Goal: Transaction & Acquisition: Purchase product/service

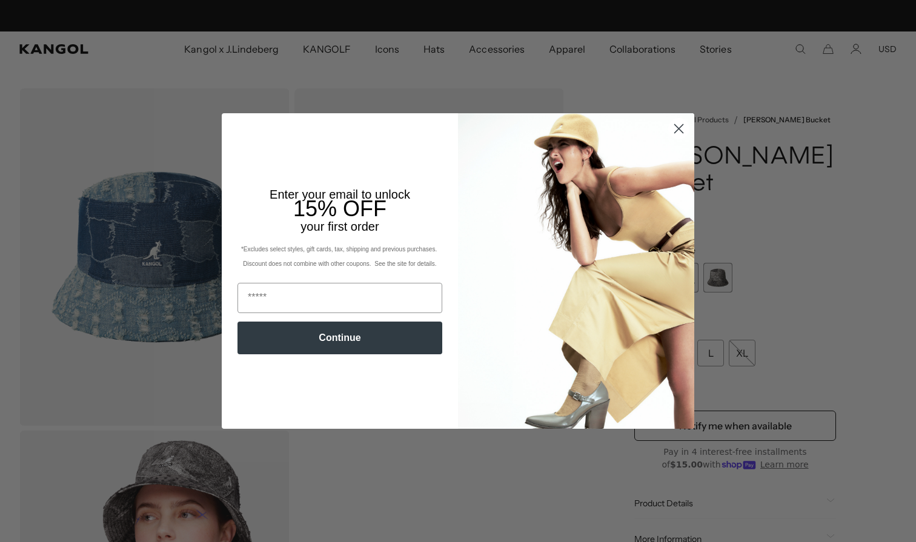
scroll to position [0, 250]
